Goal: Transaction & Acquisition: Obtain resource

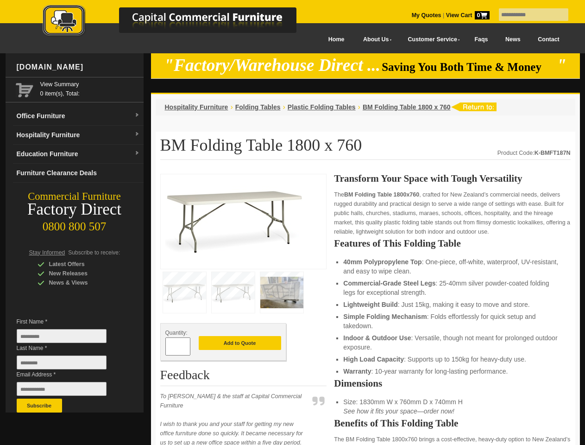
click at [528, 15] on input "text" at bounding box center [534, 14] width 70 height 13
click at [69, 365] on input "Last Name *" at bounding box center [62, 362] width 90 height 14
click at [39, 405] on button "Subscribe" at bounding box center [39, 405] width 45 height 14
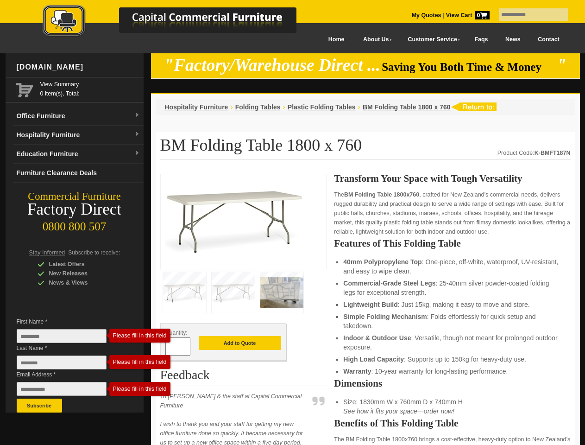
click at [366, 310] on ul "40mm Polypropylene Top : One-piece, off-white, waterproof, UV-resistant, and ea…" at bounding box center [452, 316] width 218 height 119
click at [240, 343] on button "Add to Quote" at bounding box center [240, 343] width 82 height 14
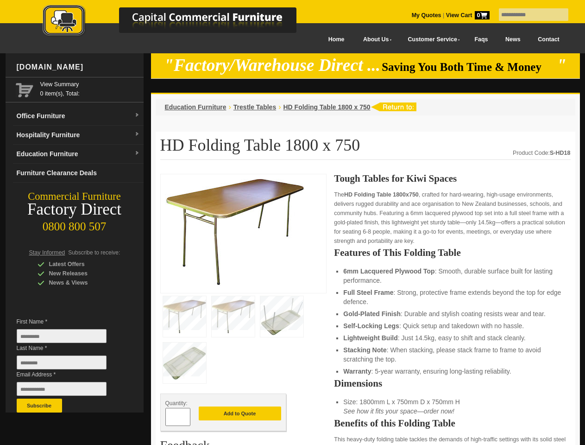
click at [528, 15] on input "text" at bounding box center [534, 14] width 70 height 13
click at [69, 365] on input "Last Name *" at bounding box center [62, 362] width 90 height 14
click at [39, 405] on button "Subscribe" at bounding box center [39, 405] width 45 height 14
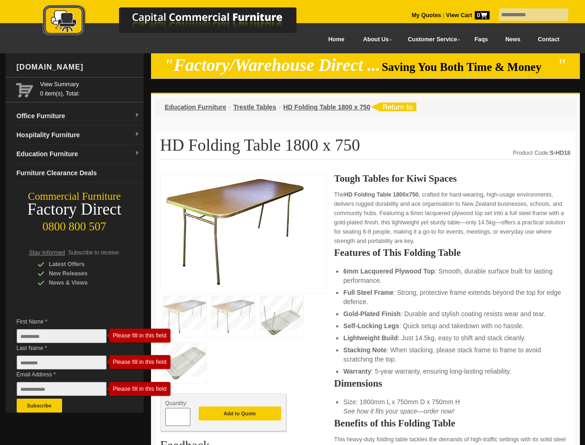
click at [366, 310] on li "Gold-Plated Finish : Durable and stylish coating resists wear and tear." at bounding box center [452, 313] width 218 height 9
click at [240, 414] on button "Add to Quote" at bounding box center [240, 413] width 82 height 14
